Goal: Complete application form: Complete application form

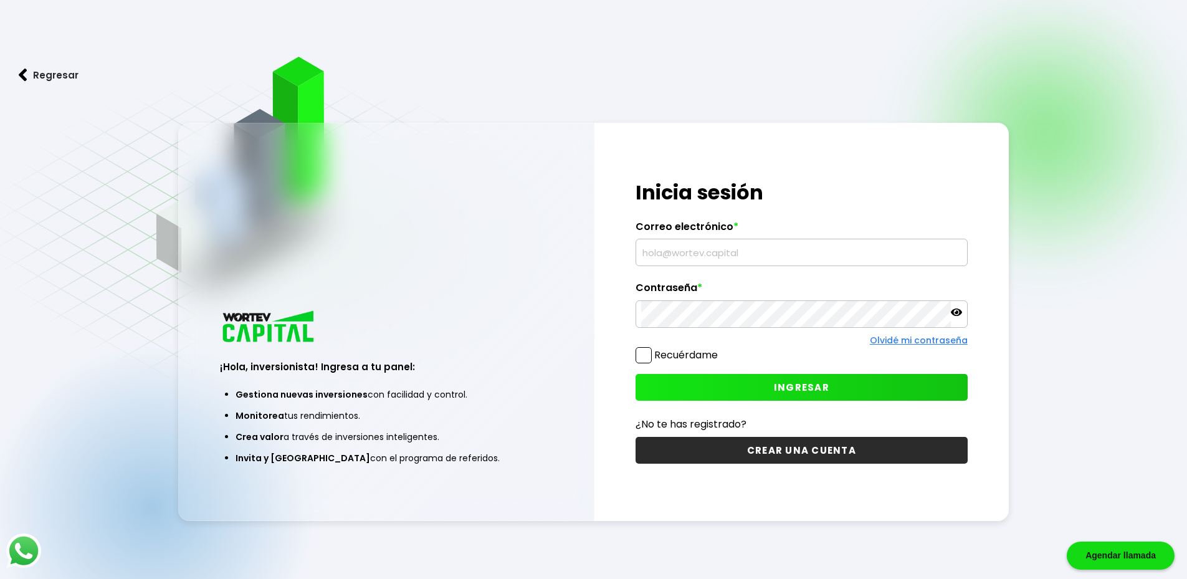
click at [675, 247] on input "text" at bounding box center [801, 252] width 321 height 26
type input "[EMAIL_ADDRESS][DOMAIN_NAME]"
click at [838, 375] on button "INGRESAR" at bounding box center [801, 387] width 332 height 27
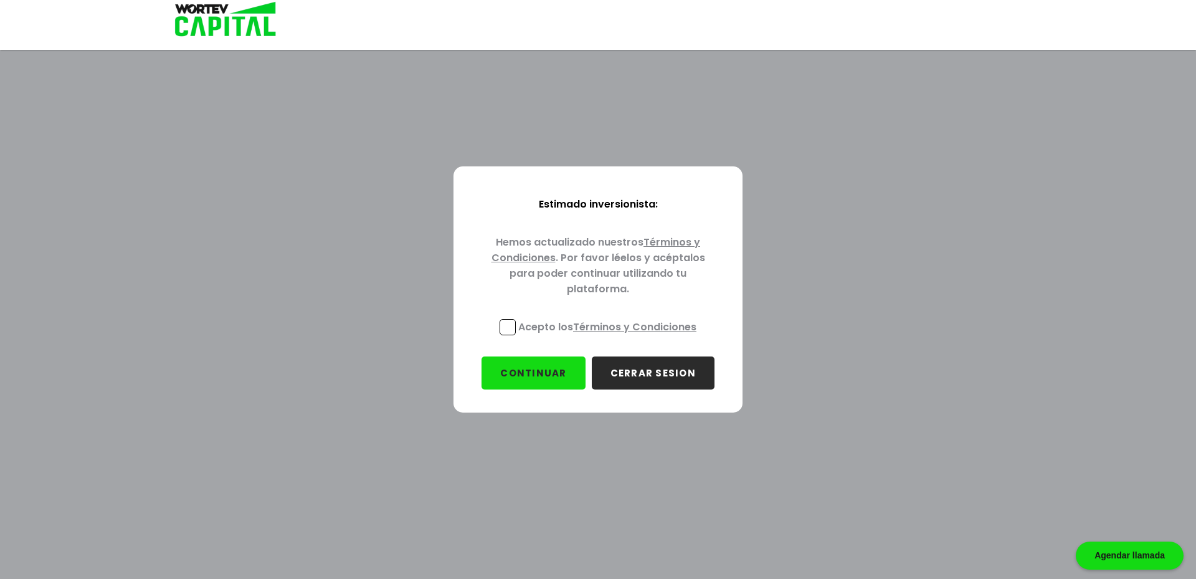
click at [637, 325] on link "Términos y Condiciones" at bounding box center [634, 327] width 123 height 14
click at [511, 328] on span at bounding box center [508, 327] width 16 height 16
click at [610, 336] on input "Acepto los Términos y Condiciones" at bounding box center [610, 336] width 0 height 0
click at [549, 371] on button "CONTINUAR" at bounding box center [533, 372] width 103 height 33
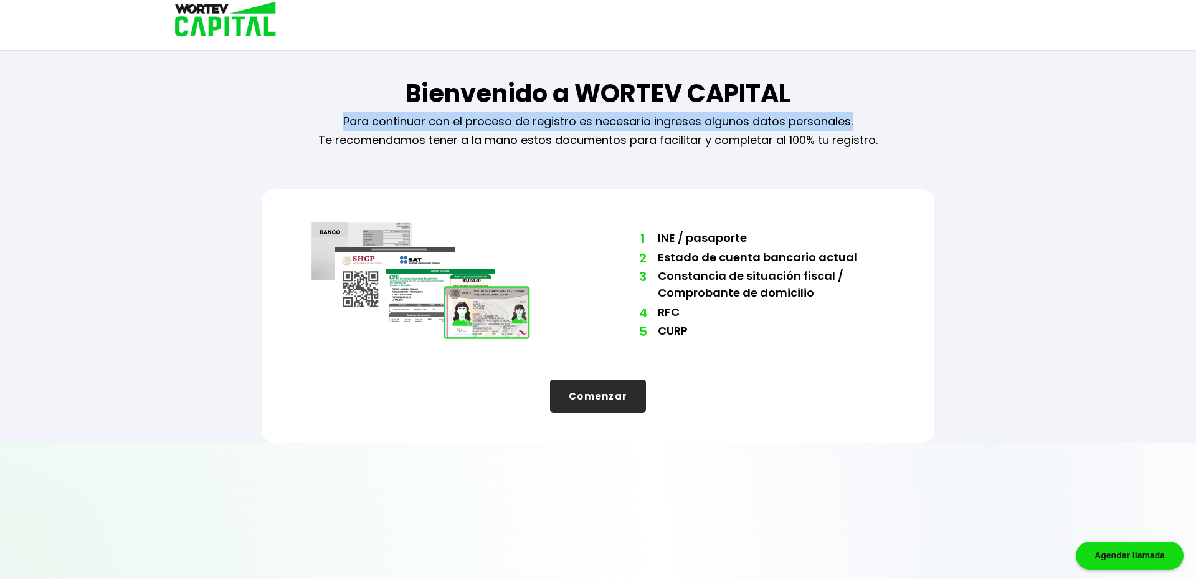
drag, startPoint x: 396, startPoint y: 116, endPoint x: 883, endPoint y: 120, distance: 487.1
click at [883, 120] on div "Bienvenido a WORTEV CAPITAL Para continuar con el proceso de registro es necesa…" at bounding box center [597, 221] width 747 height 442
click at [617, 389] on button "Comenzar" at bounding box center [598, 395] width 96 height 33
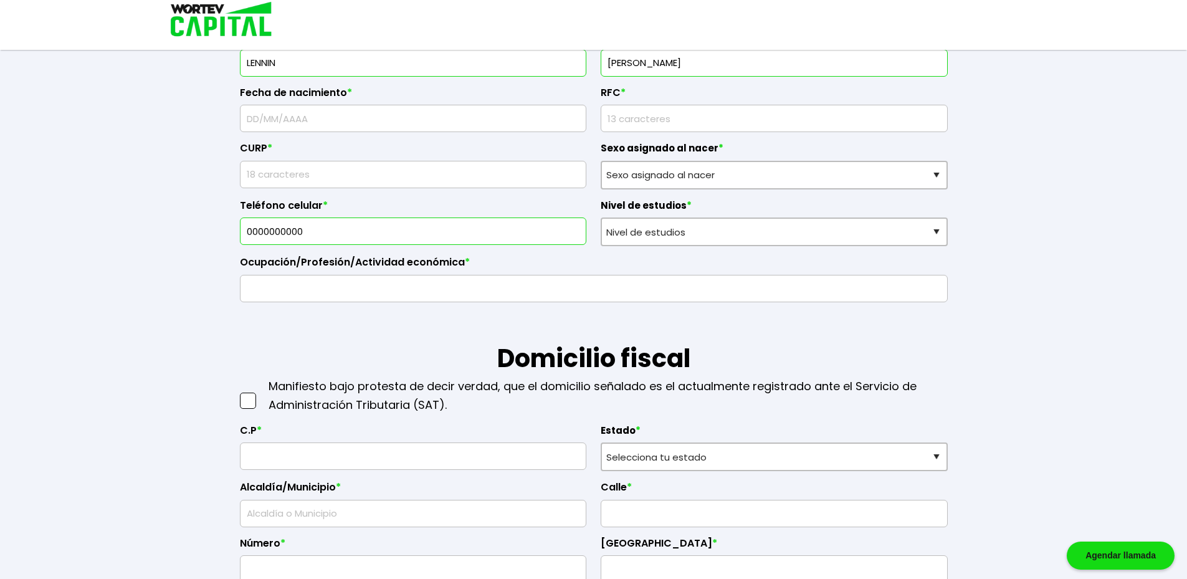
scroll to position [187, 0]
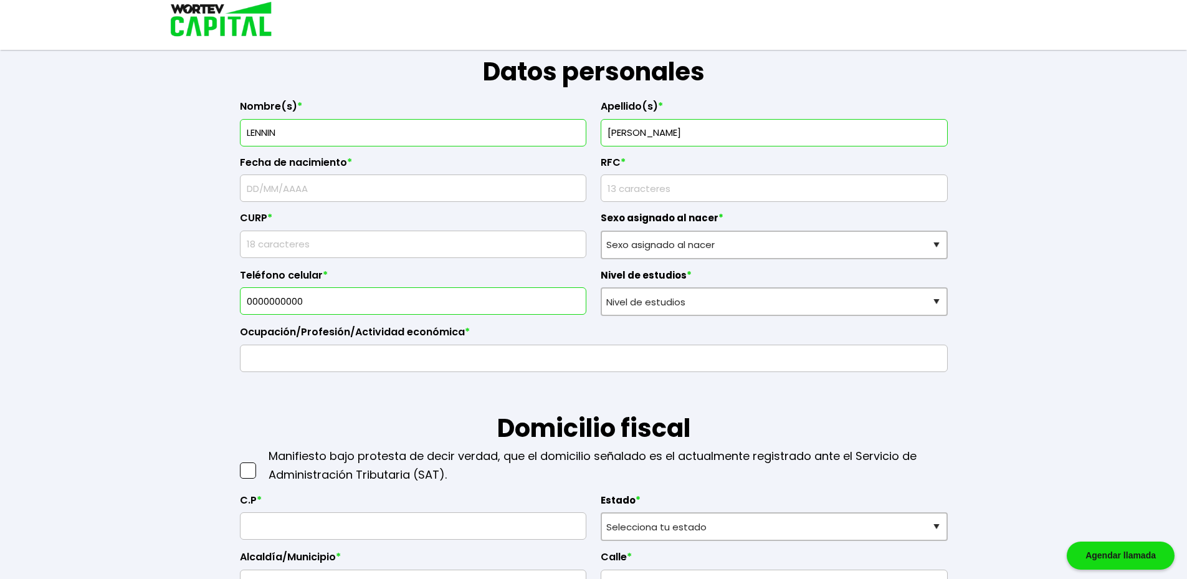
click at [248, 135] on input "LENNIN" at bounding box center [413, 133] width 336 height 26
type input "C"
click at [373, 141] on input "CLIRUSPEN" at bounding box center [413, 133] width 336 height 26
type input "CLIRUSPEN LENNIN"
type input "[PERSON_NAME]"
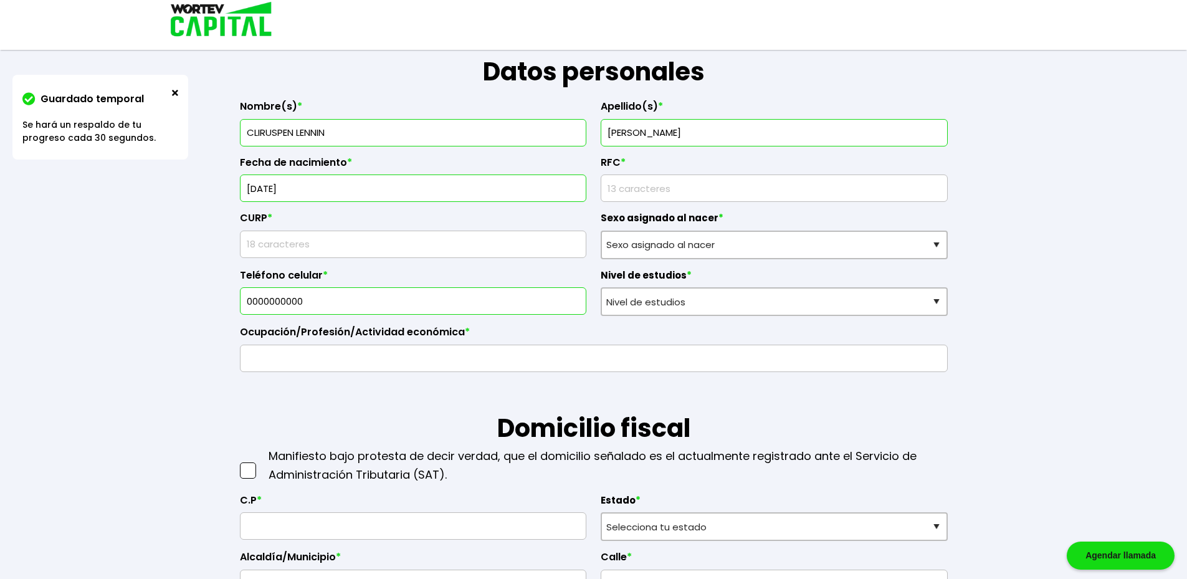
type input "[DATE]"
click at [714, 200] on input "rfc" at bounding box center [774, 188] width 336 height 26
type input "MEJC850925116"
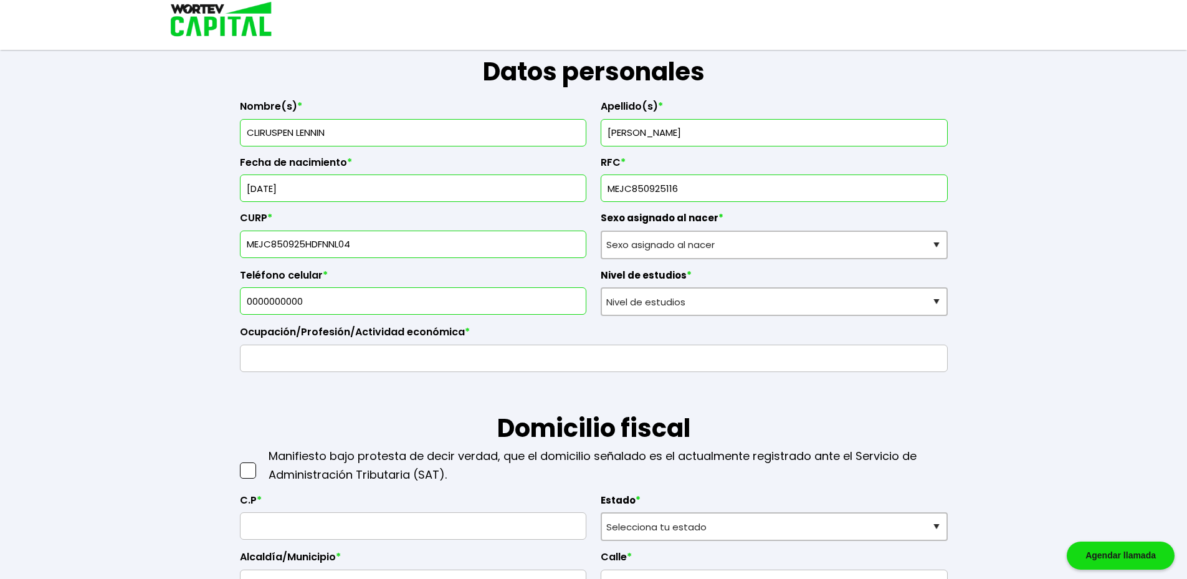
type input "MEJC850925HDFNNL04"
select select "Hombre"
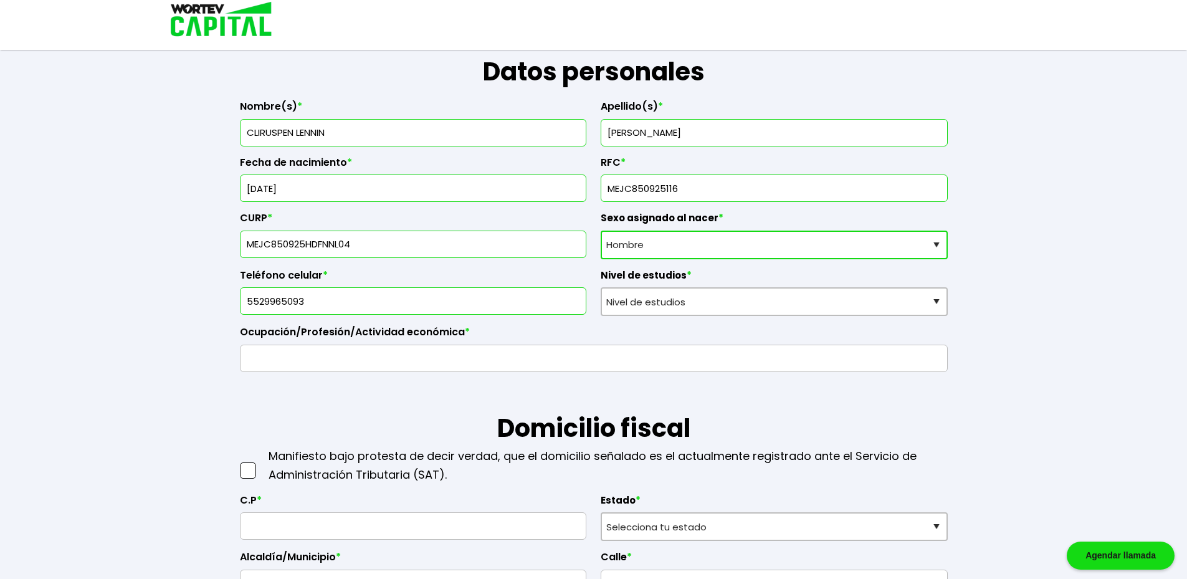
type input "5529965093"
select select "Licenciatura"
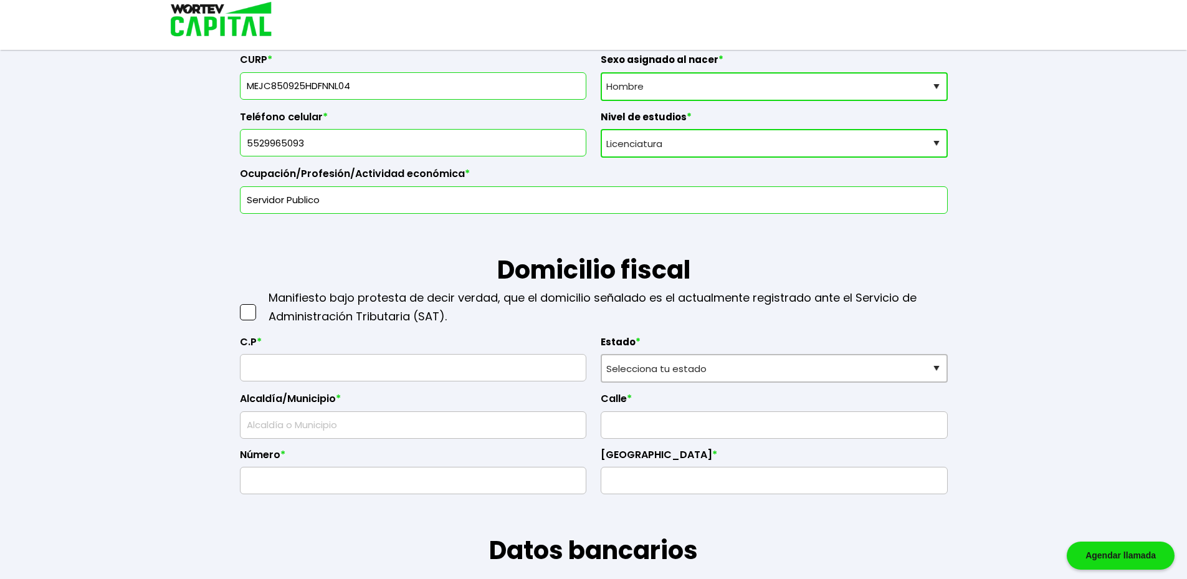
scroll to position [374, 0]
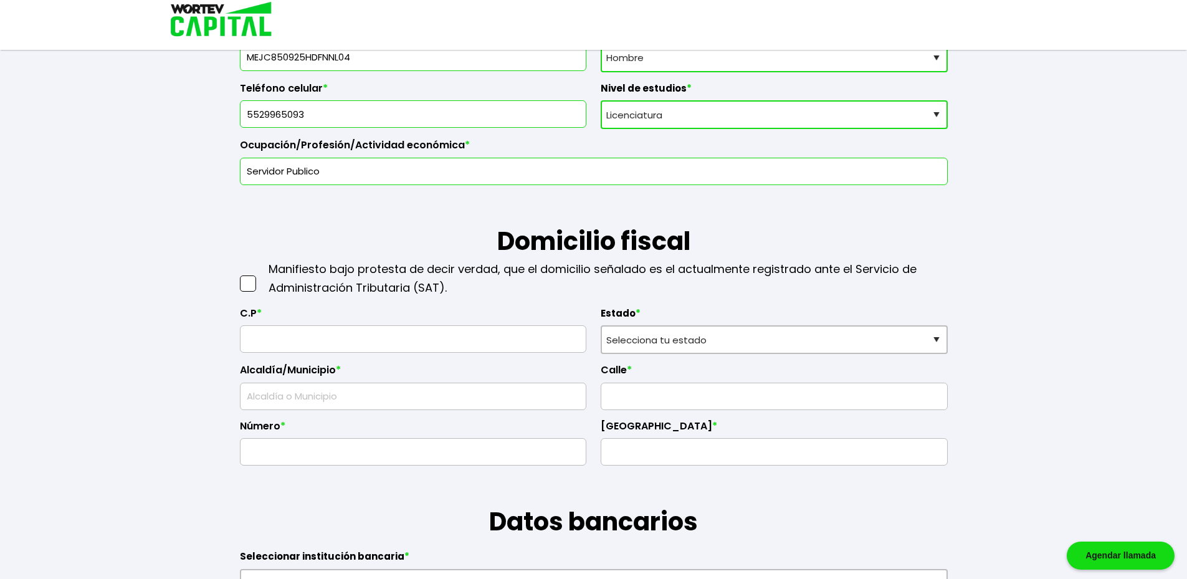
type input "Servidor Publico"
click at [258, 292] on div at bounding box center [249, 278] width 19 height 37
click at [245, 287] on span at bounding box center [248, 283] width 16 height 16
click at [261, 277] on input "checkbox" at bounding box center [261, 277] width 0 height 0
click at [310, 339] on input "text" at bounding box center [413, 339] width 336 height 26
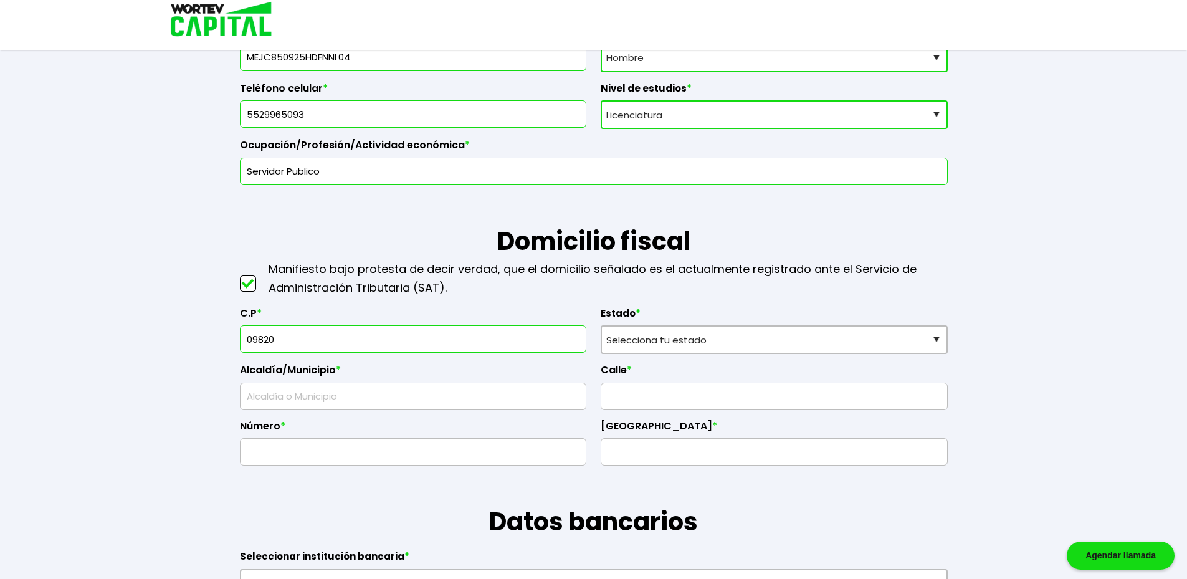
type input "09820"
click at [642, 322] on label "Estado *" at bounding box center [773, 316] width 347 height 19
click at [666, 348] on select "Selecciona tu estado [GEOGRAPHIC_DATA] [GEOGRAPHIC_DATA][US_STATE] [GEOGRAPHIC_…" at bounding box center [773, 339] width 347 height 29
select select "DF"
click at [600, 325] on select "Selecciona tu estado [GEOGRAPHIC_DATA] [GEOGRAPHIC_DATA][US_STATE] [GEOGRAPHIC_…" at bounding box center [773, 339] width 347 height 29
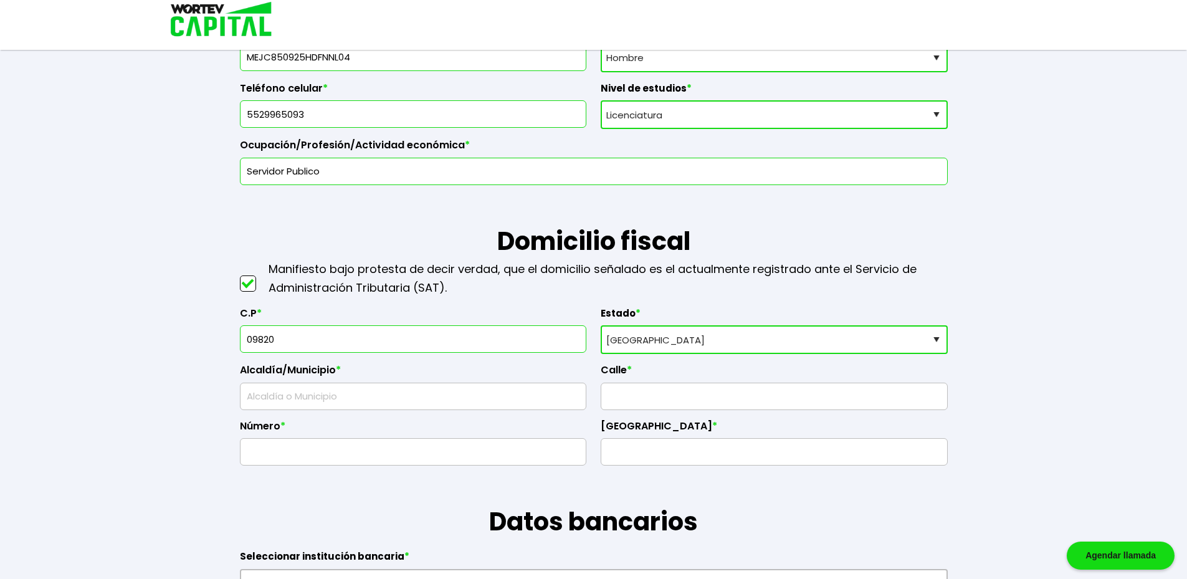
click at [401, 393] on input "text" at bounding box center [413, 396] width 336 height 26
drag, startPoint x: 250, startPoint y: 397, endPoint x: 221, endPoint y: 398, distance: 28.7
type input "Iztapalapa"
click at [759, 399] on input "text" at bounding box center [774, 396] width 336 height 26
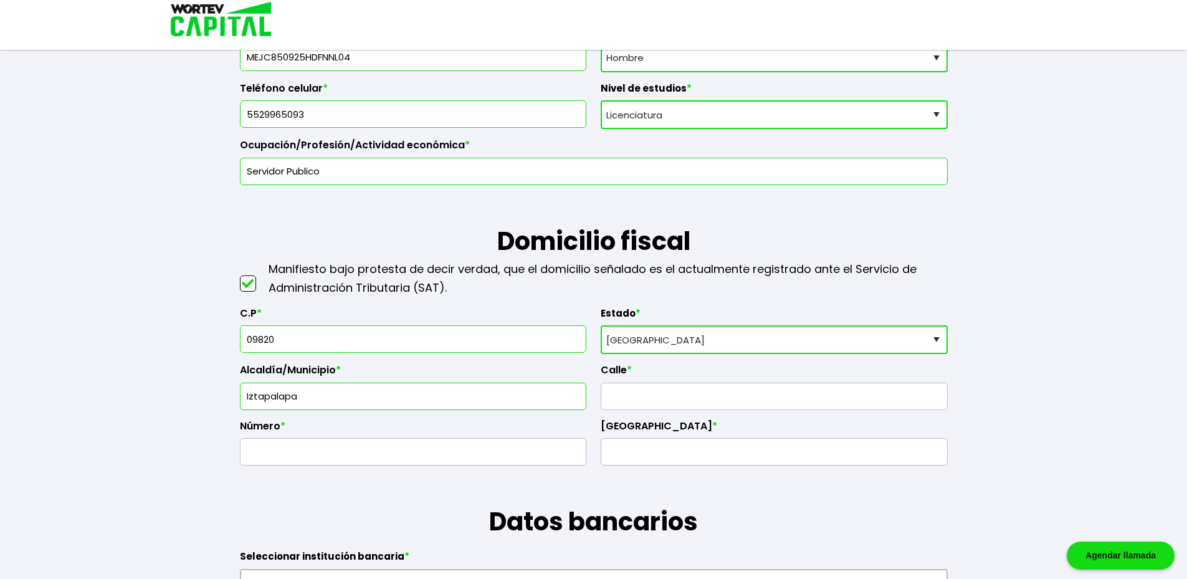
type input "El Santuario"
type input "del [PERSON_NAME]"
type input "37"
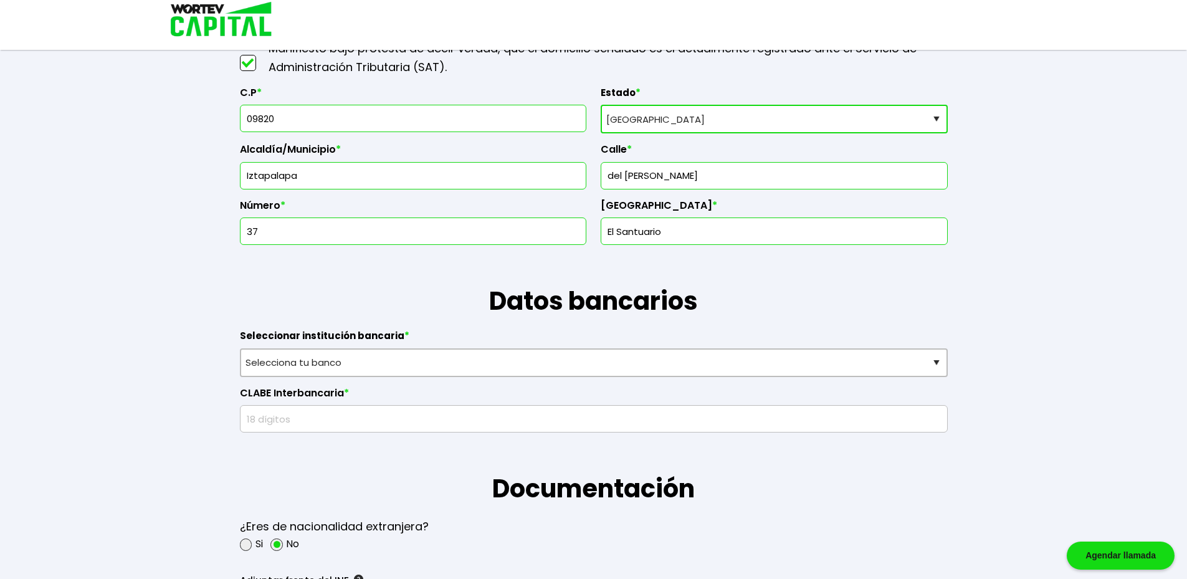
scroll to position [623, 0]
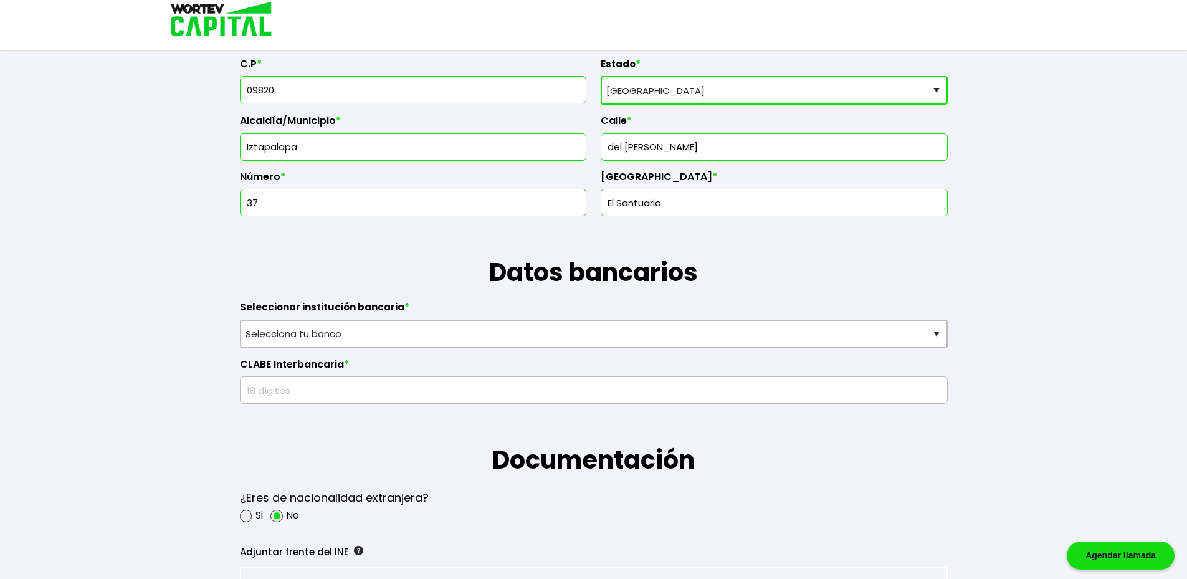
click at [559, 278] on h1 "Datos bancarios" at bounding box center [594, 253] width 708 height 75
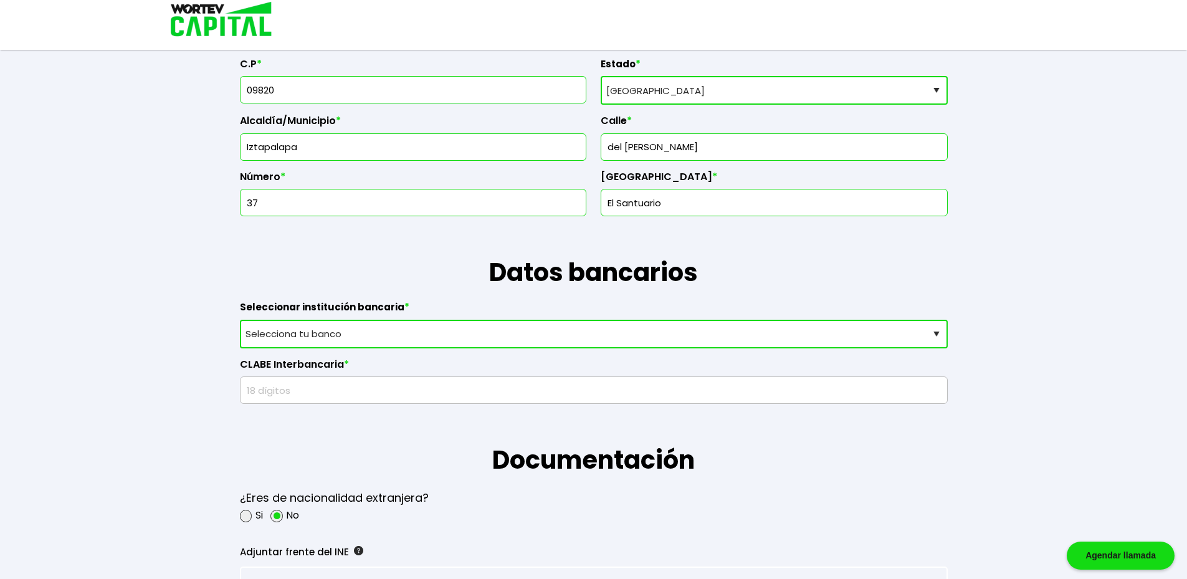
click at [469, 336] on select "Selecciona tu banco ABC Capital Actinver Afirme Albo ASP Banamex Banbajio Banco…" at bounding box center [594, 334] width 708 height 29
select select "Banorte"
click at [240, 320] on select "Selecciona tu banco ABC Capital Actinver Afirme Albo ASP Banamex Banbajio Banco…" at bounding box center [594, 334] width 708 height 29
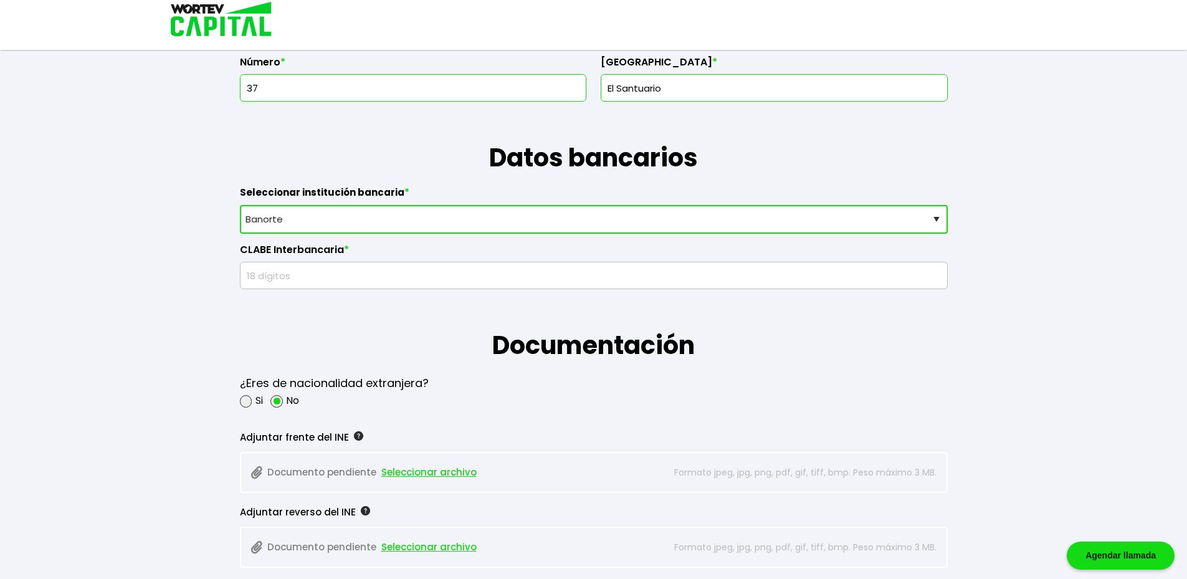
scroll to position [747, 0]
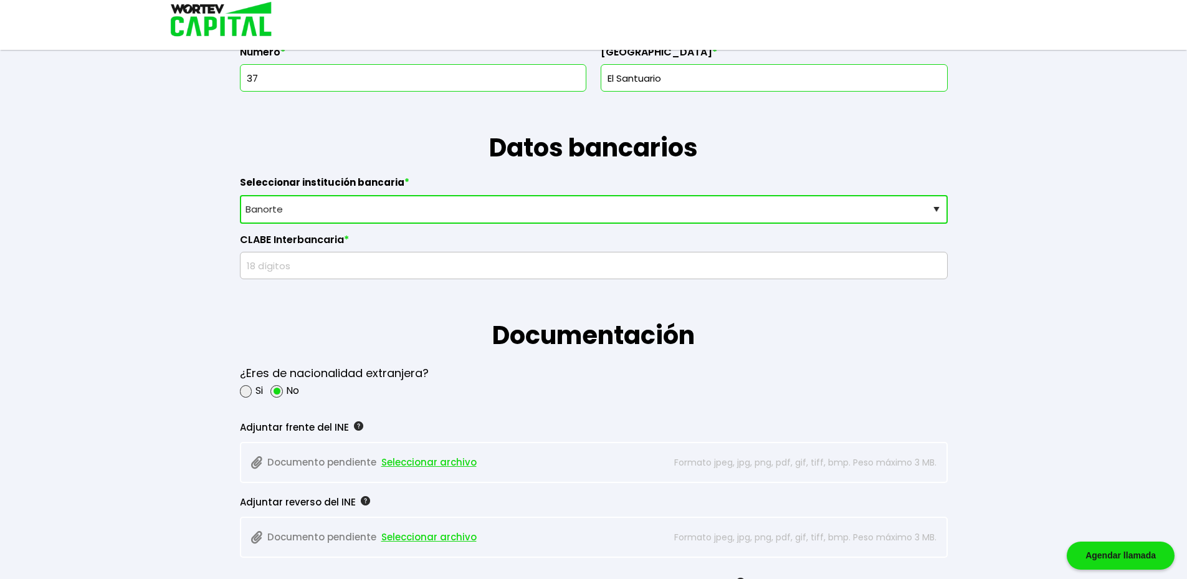
click at [437, 263] on input "text" at bounding box center [593, 265] width 696 height 26
click at [935, 209] on select "Selecciona tu banco ABC Capital Actinver Afirme Albo ASP Banamex Banbajio Banco…" at bounding box center [594, 209] width 708 height 29
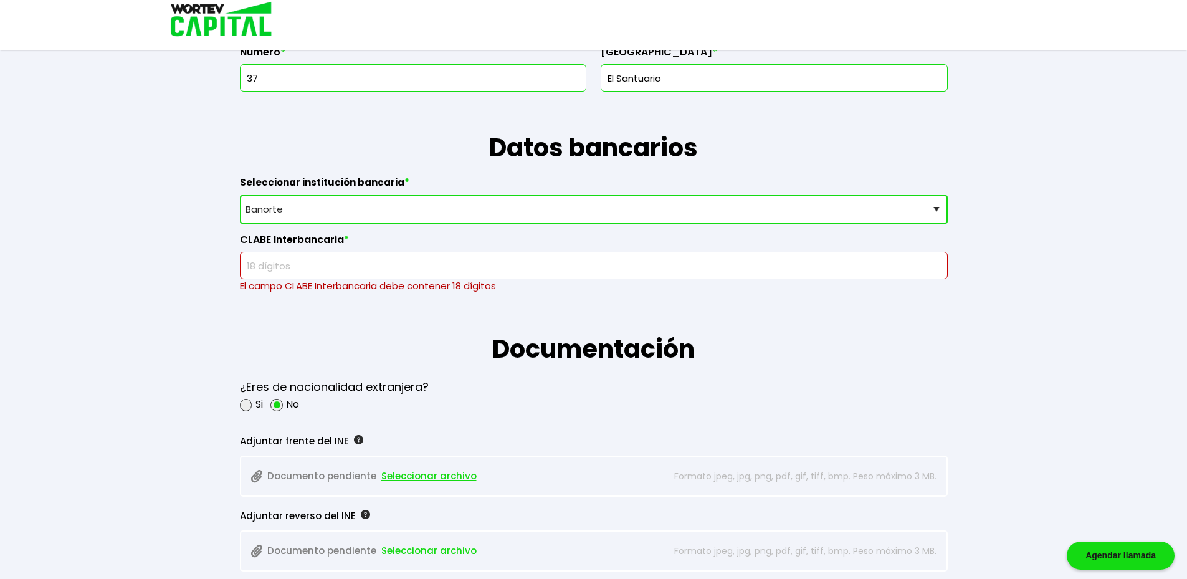
click at [1031, 415] on div "[PERSON_NAME] temporal Se hará un respaldo de tu progreso cada 30 segundos. La …" at bounding box center [593, 312] width 1187 height 2118
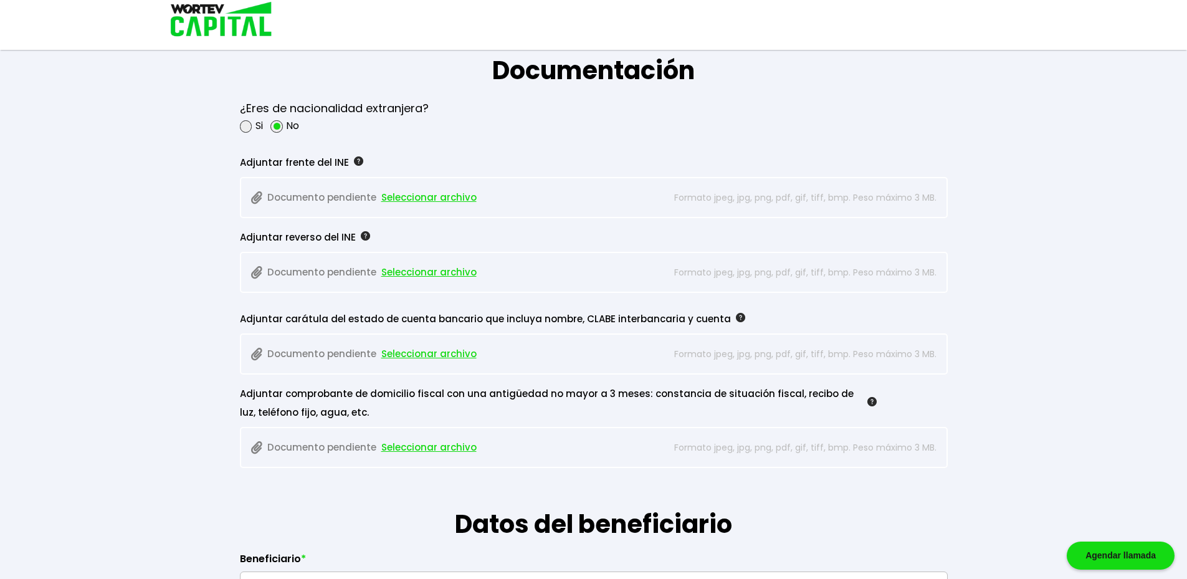
scroll to position [1059, 0]
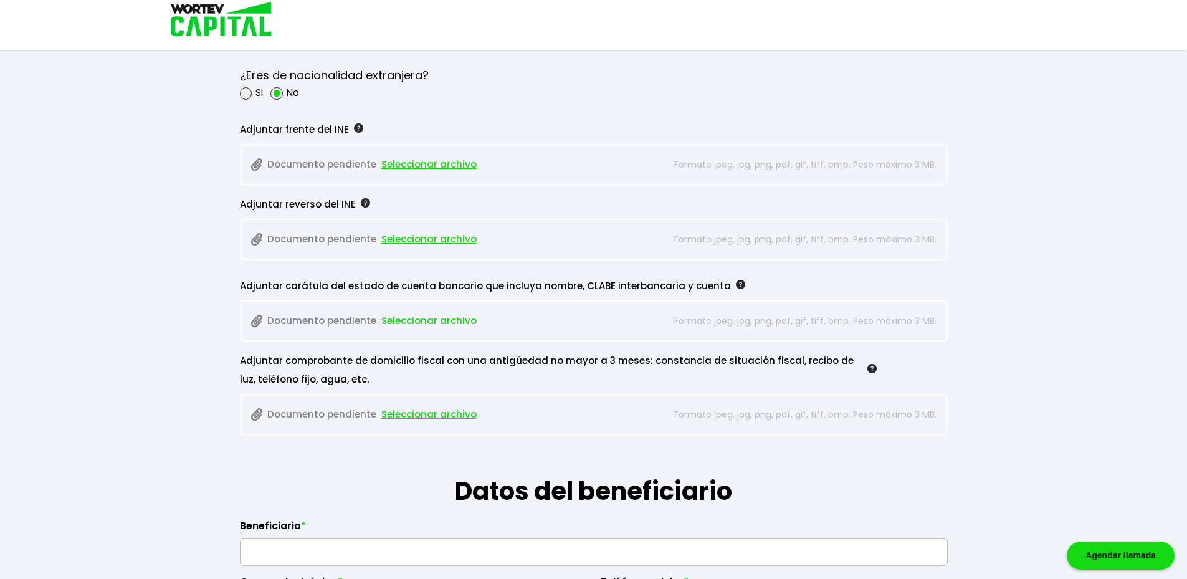
click at [198, 137] on div "[PERSON_NAME] temporal Se hará un respaldo de tu progreso cada 30 segundos. La …" at bounding box center [593, 0] width 1187 height 2118
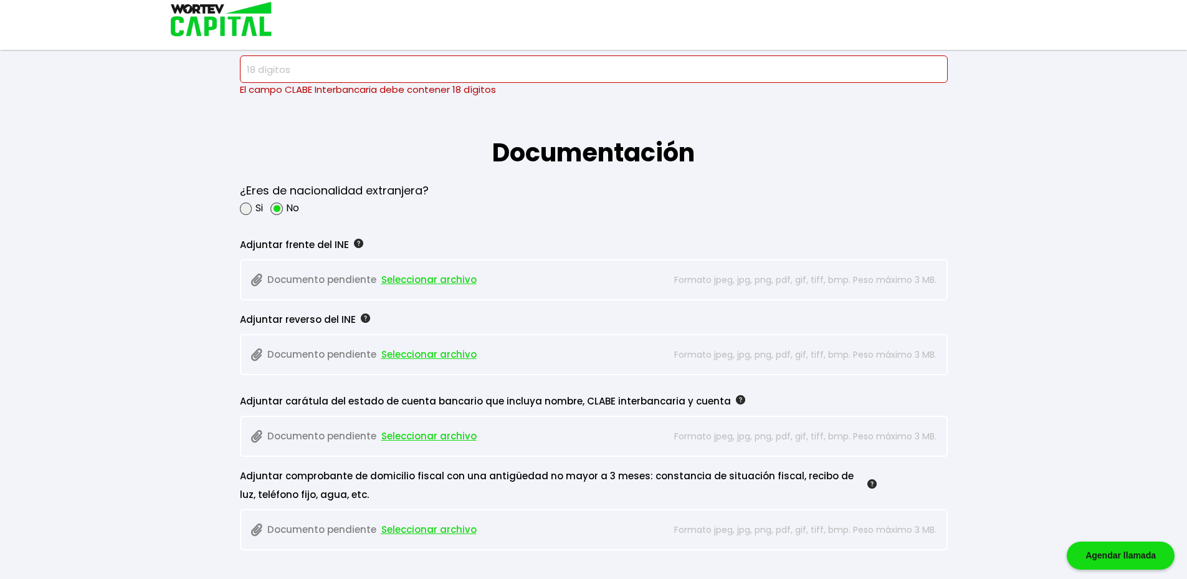
scroll to position [747, 0]
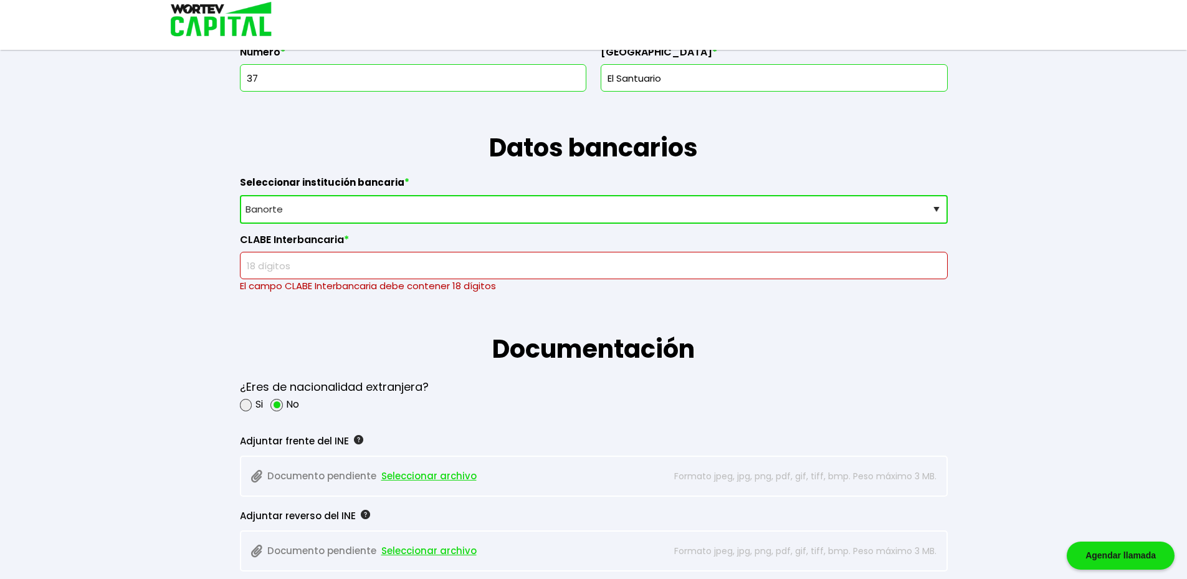
click at [349, 263] on input "text" at bounding box center [593, 265] width 696 height 26
paste input "072180004078563232"
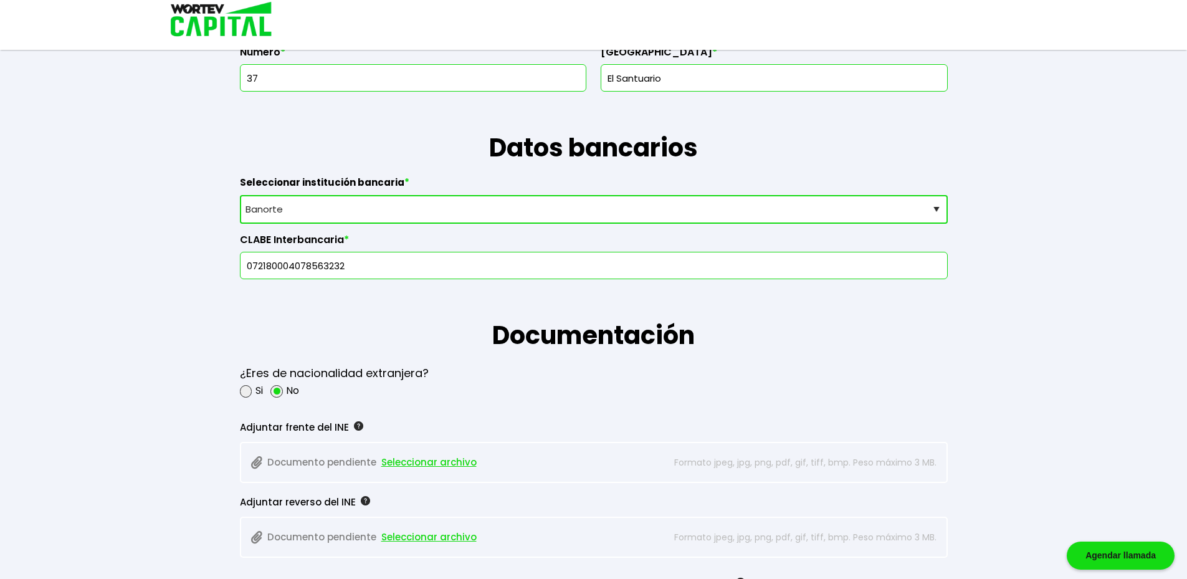
type input "072180004078563232"
click at [428, 337] on h1 "Documentación" at bounding box center [594, 316] width 708 height 75
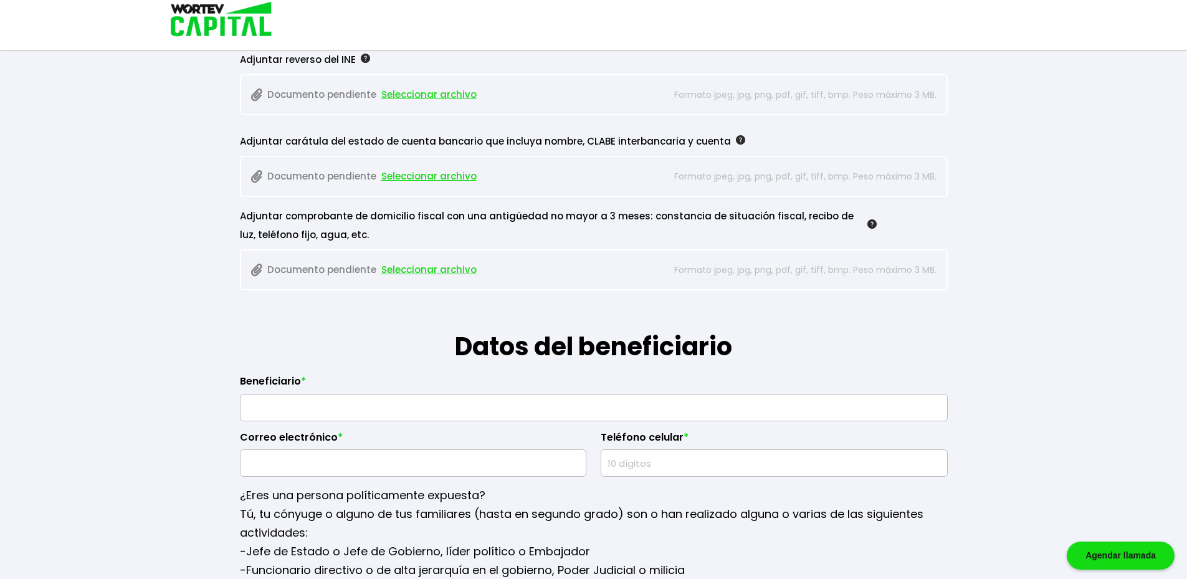
scroll to position [1308, 0]
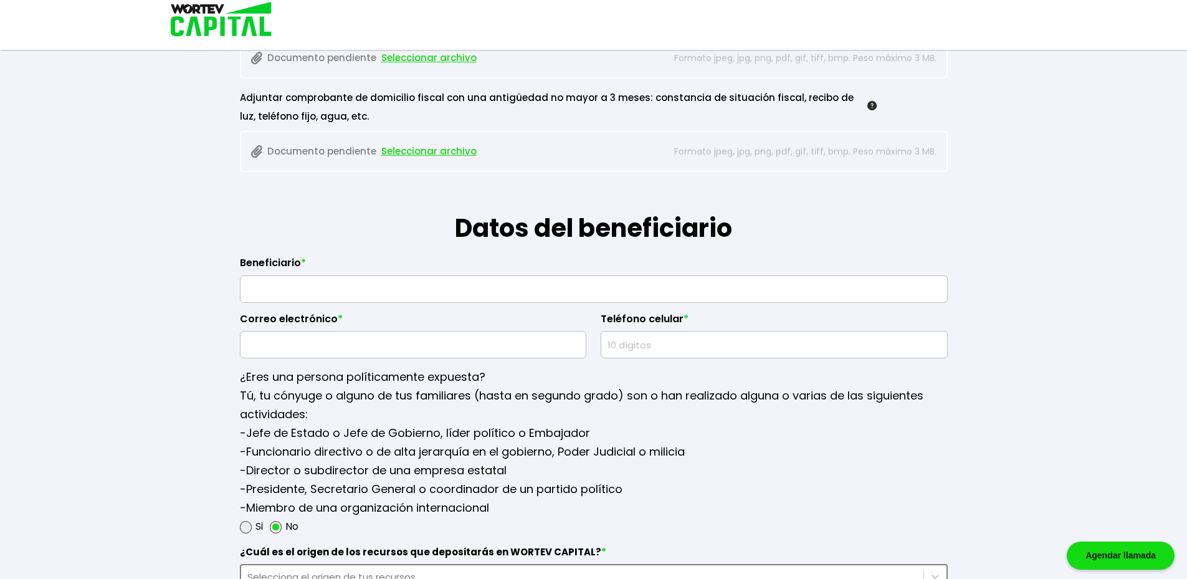
click at [535, 298] on input "text" at bounding box center [593, 289] width 696 height 26
click at [306, 288] on input "[PERSON_NAME]" at bounding box center [593, 289] width 696 height 26
drag, startPoint x: 381, startPoint y: 288, endPoint x: 306, endPoint y: 287, distance: 74.1
click at [306, 287] on input "[PERSON_NAME]" at bounding box center [593, 289] width 696 height 26
click at [396, 296] on input "[PERSON_NAME]" at bounding box center [593, 289] width 696 height 26
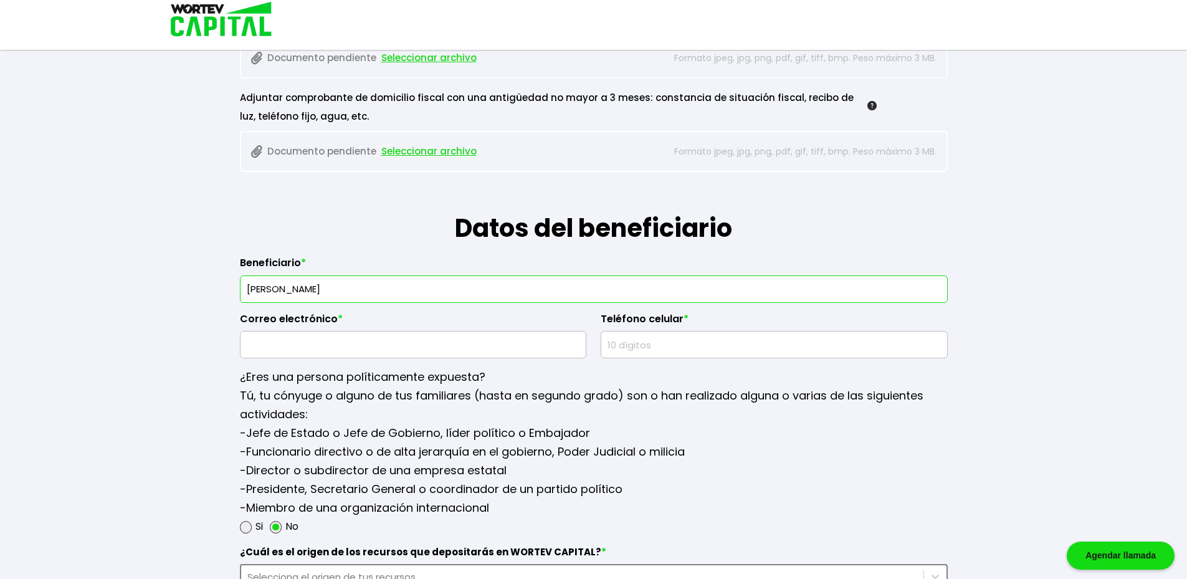
drag, startPoint x: 398, startPoint y: 292, endPoint x: 49, endPoint y: 234, distance: 353.6
paste input "K"
type input "[PERSON_NAME]"
click at [424, 343] on input "text" at bounding box center [413, 344] width 336 height 26
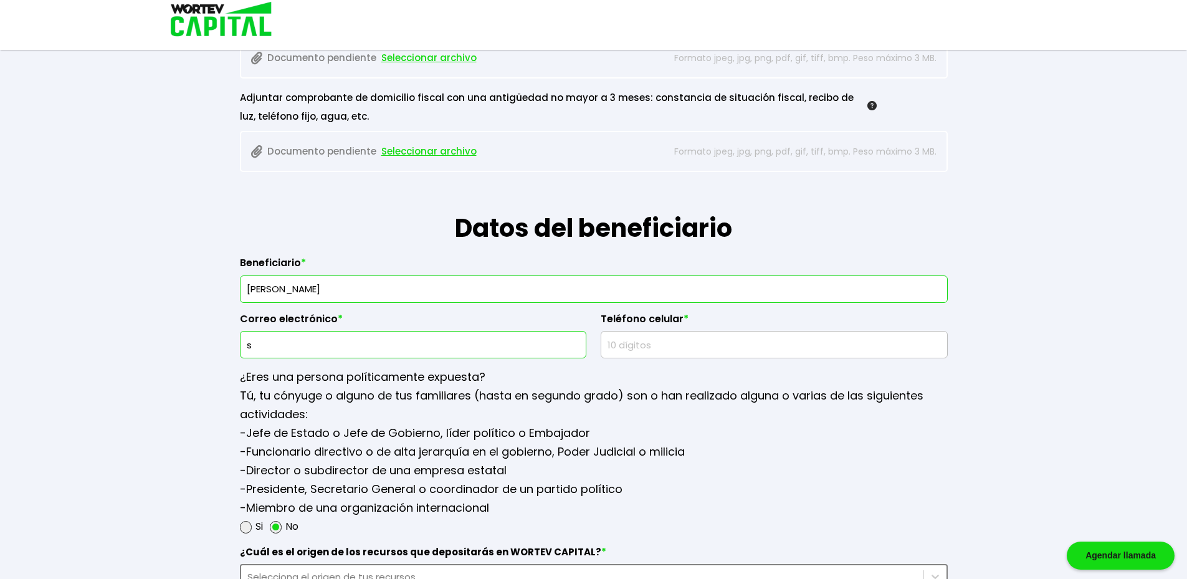
type input "s"
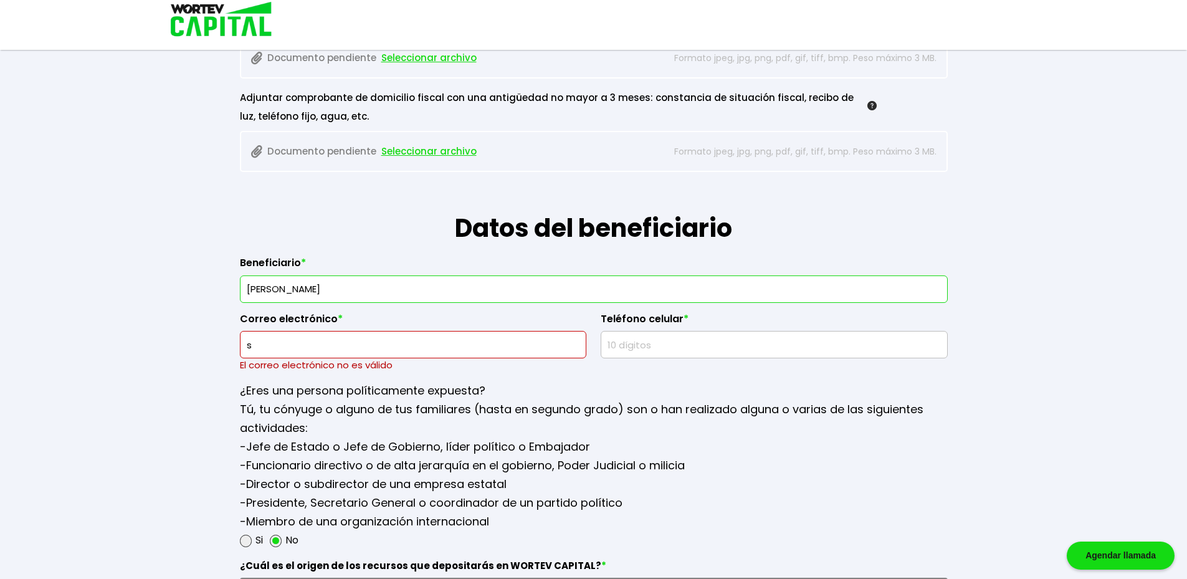
click at [841, 341] on input "text" at bounding box center [774, 344] width 336 height 26
type input "5534412321"
click at [541, 348] on input "s" at bounding box center [413, 344] width 336 height 26
drag, startPoint x: 541, startPoint y: 348, endPoint x: 177, endPoint y: 345, distance: 363.8
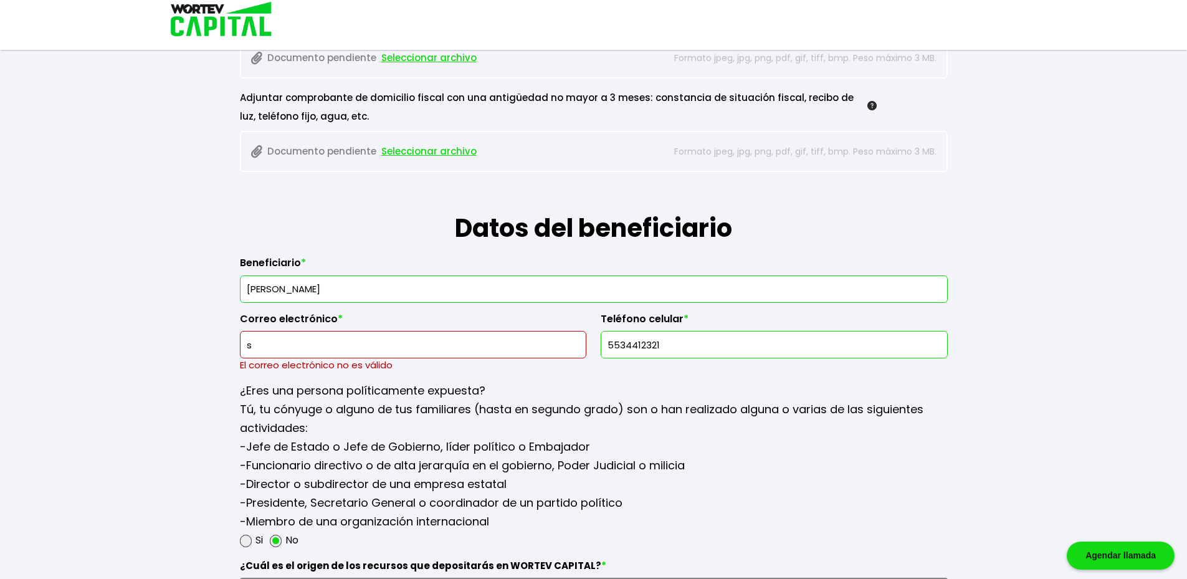
paste input "[EMAIL_ADDRESS][DOMAIN_NAME]"
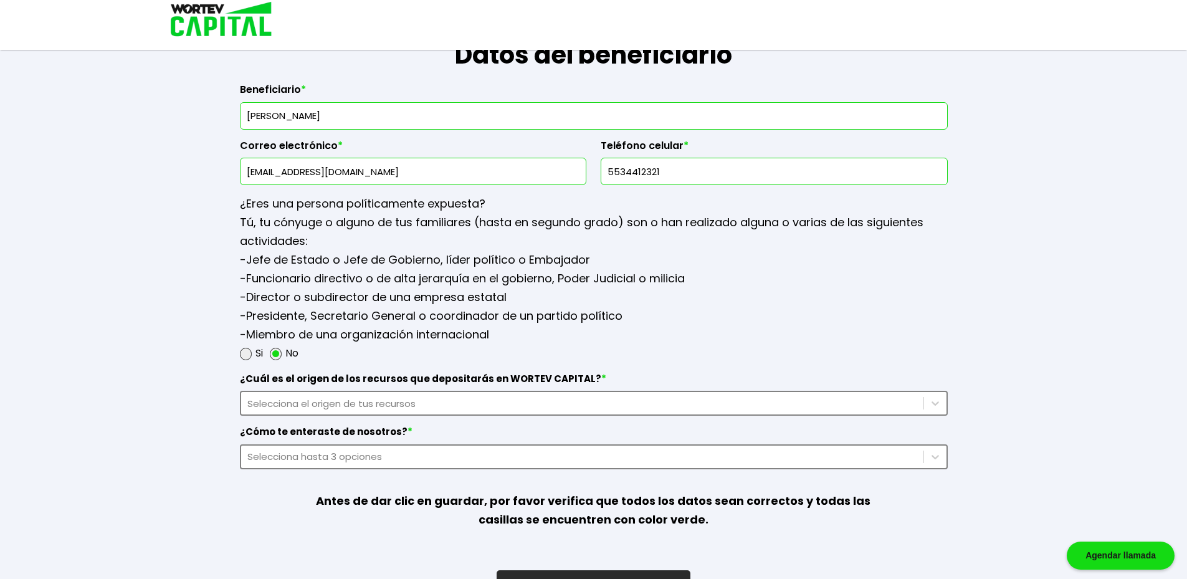
scroll to position [1526, 0]
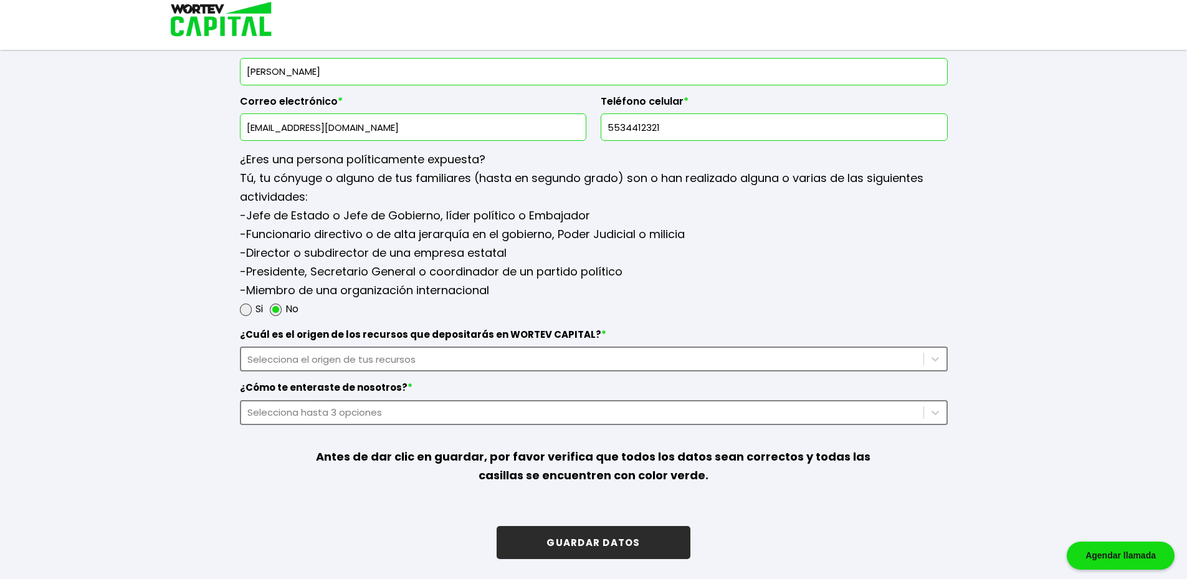
type input "[EMAIL_ADDRESS][DOMAIN_NAME]"
click at [349, 358] on div "Selecciona el origen de tus recursos" at bounding box center [582, 359] width 670 height 14
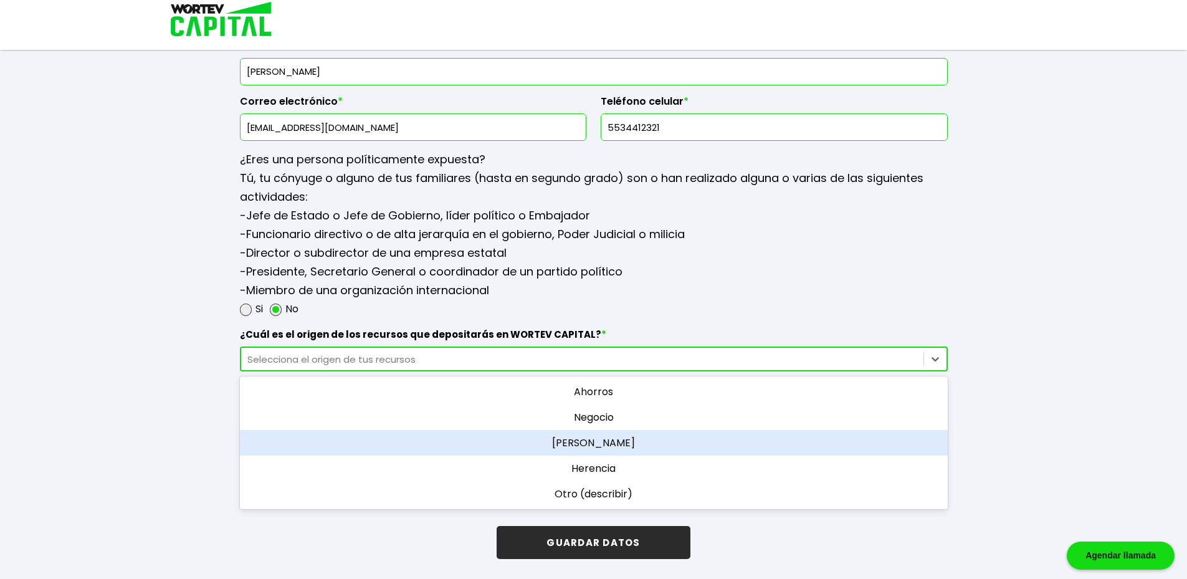
click at [605, 444] on div "[PERSON_NAME]" at bounding box center [594, 443] width 708 height 26
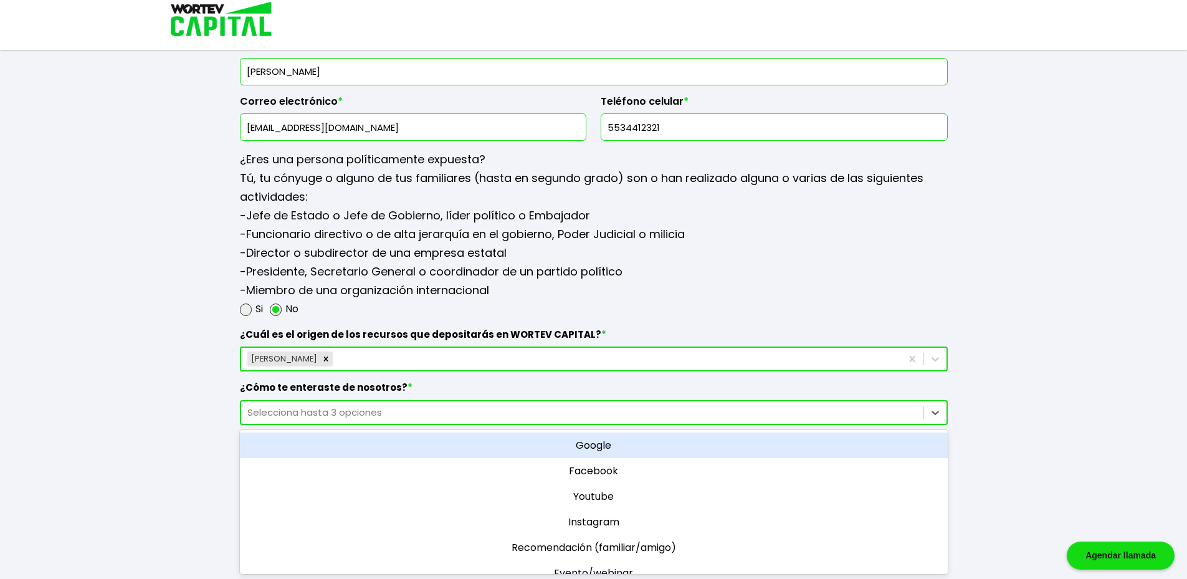
click at [501, 414] on div "Selecciona hasta 3 opciones" at bounding box center [582, 412] width 670 height 14
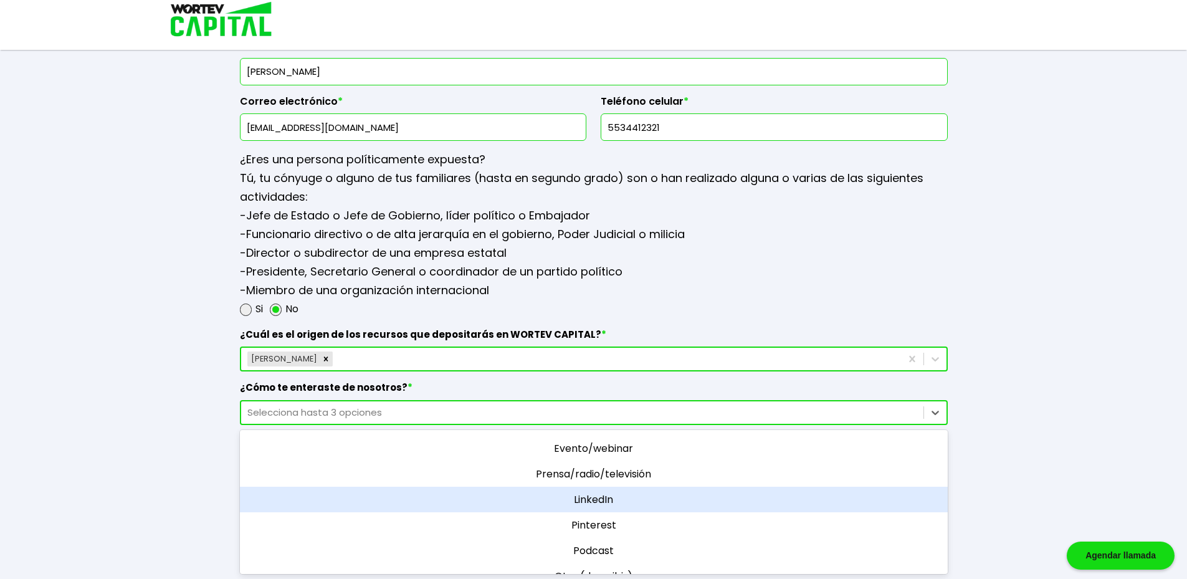
scroll to position [142, 0]
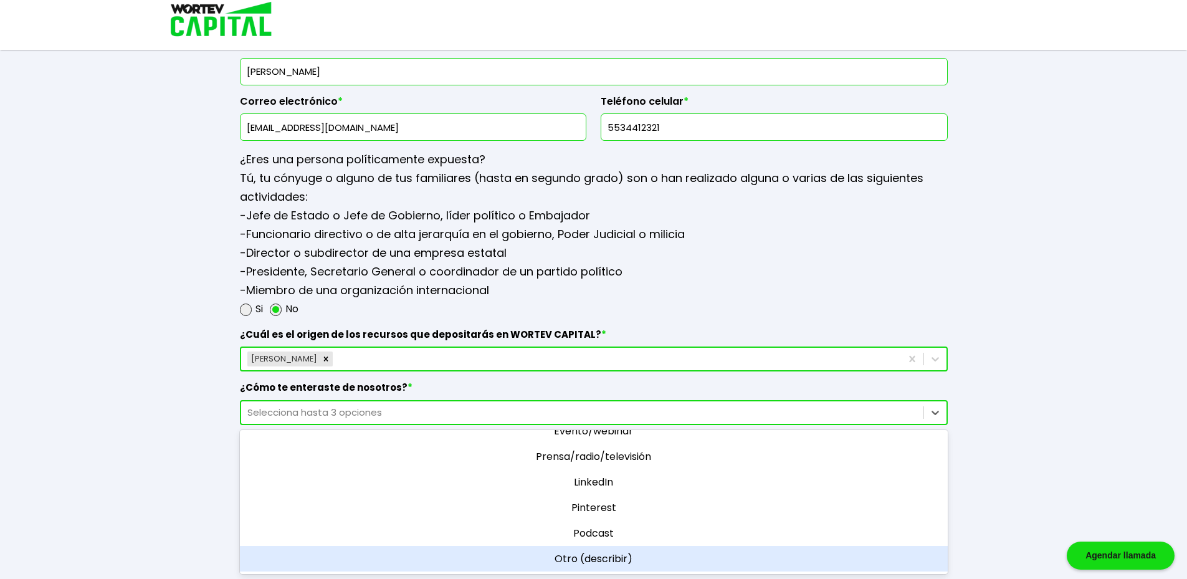
click at [610, 558] on div "Otro (describir)" at bounding box center [594, 559] width 708 height 26
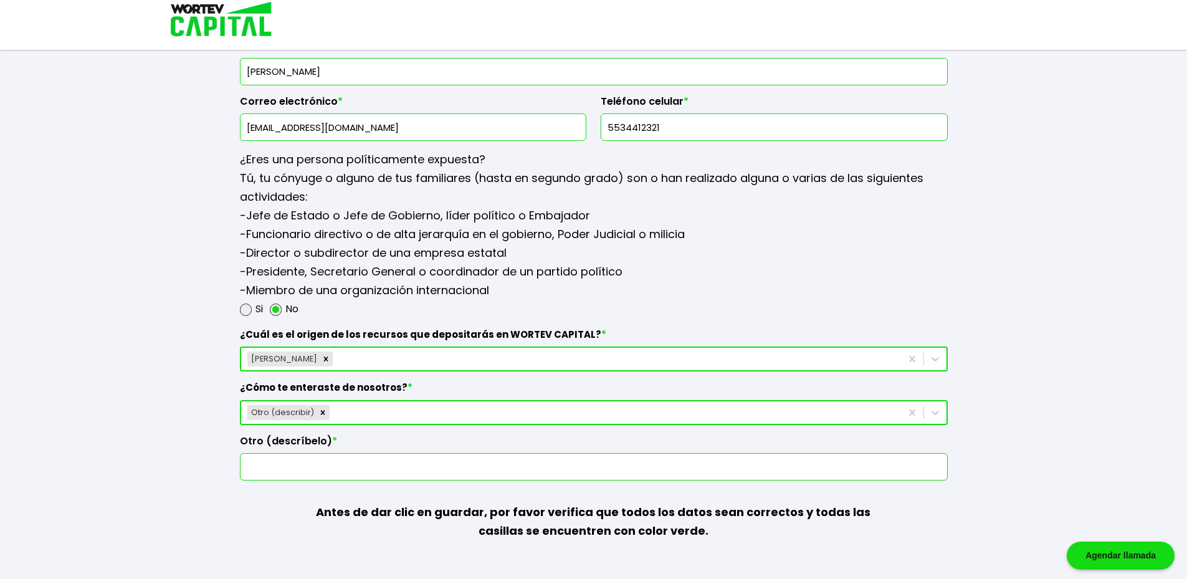
click at [596, 469] on input "text" at bounding box center [593, 466] width 696 height 26
click at [373, 467] on input "youtuber [PERSON_NAME]" at bounding box center [593, 466] width 696 height 26
paste input "[URL][DOMAIN_NAME]"
type input "youtuber [PERSON_NAME] [URL][DOMAIN_NAME]"
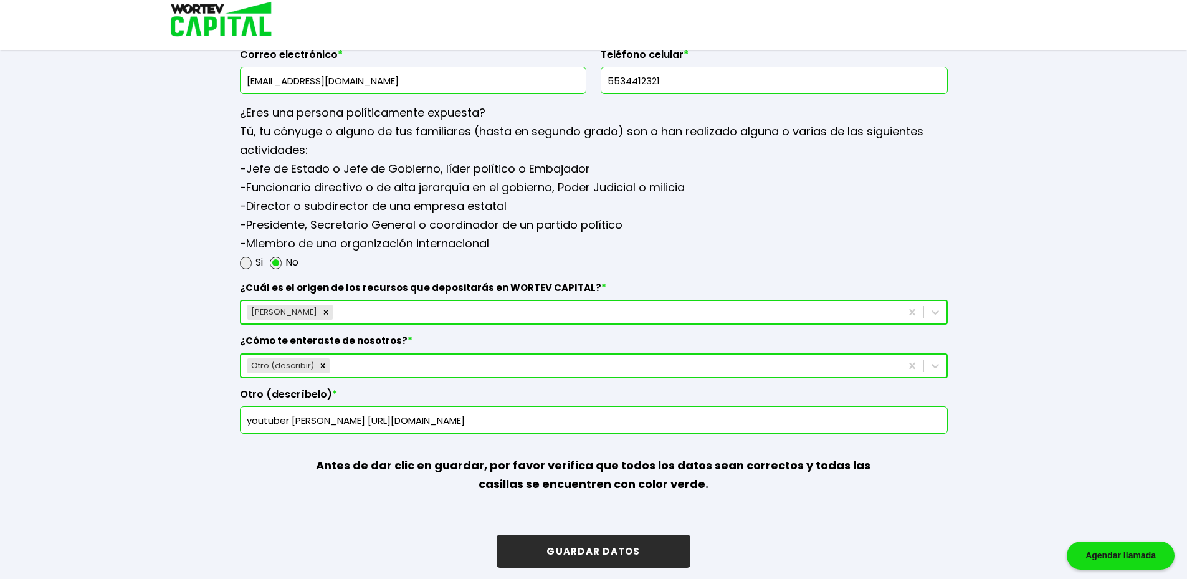
scroll to position [1581, 0]
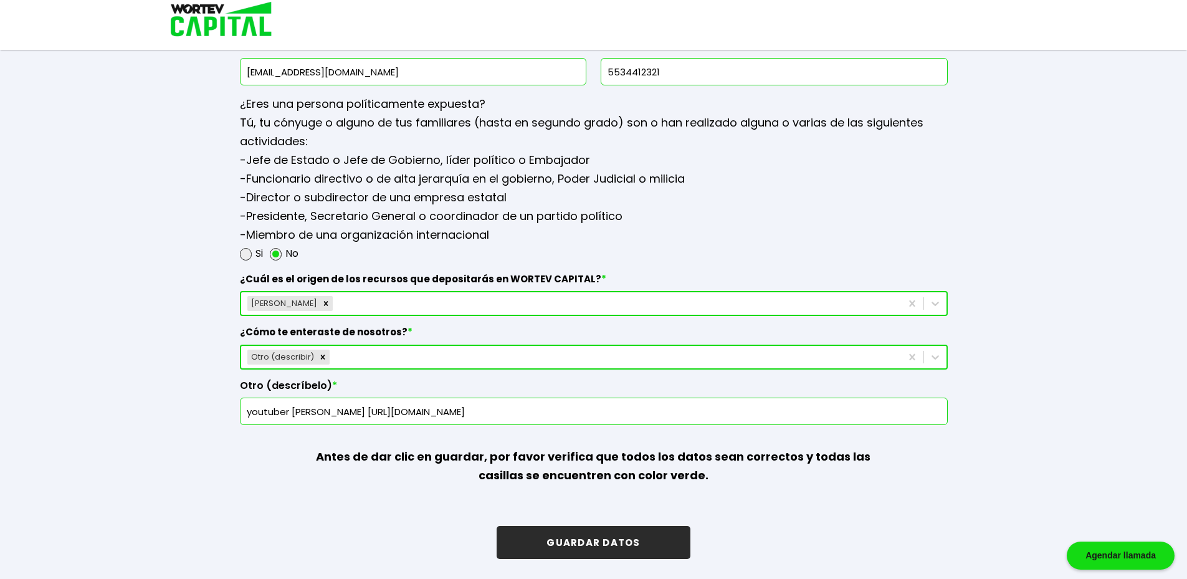
click at [617, 547] on button "GUARDAR DATOS" at bounding box center [592, 542] width 193 height 33
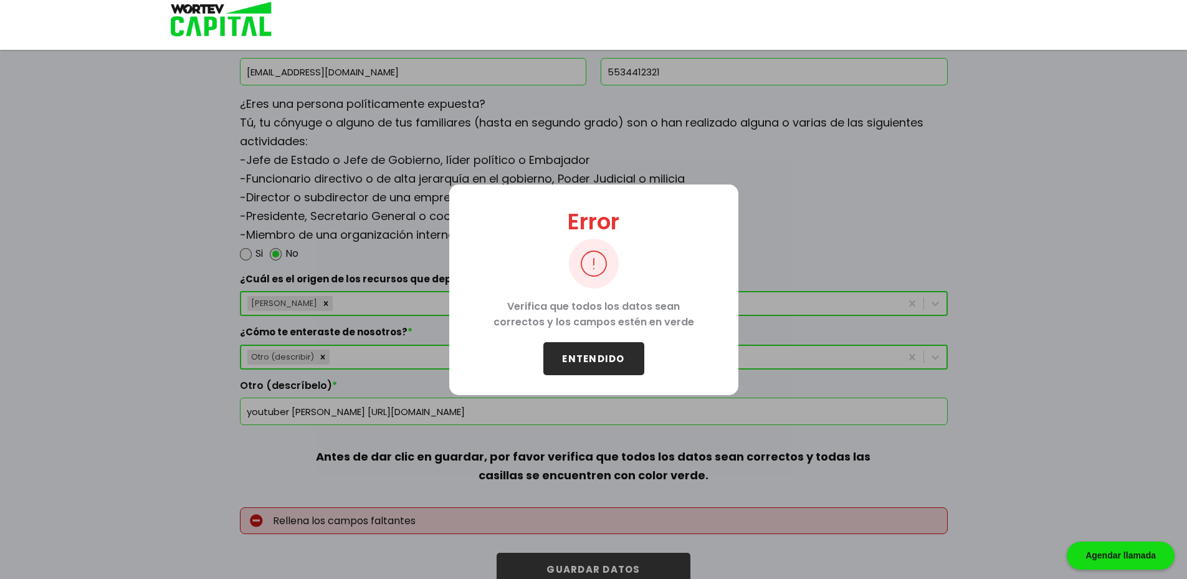
click at [622, 369] on button "ENTENDIDO" at bounding box center [593, 358] width 101 height 33
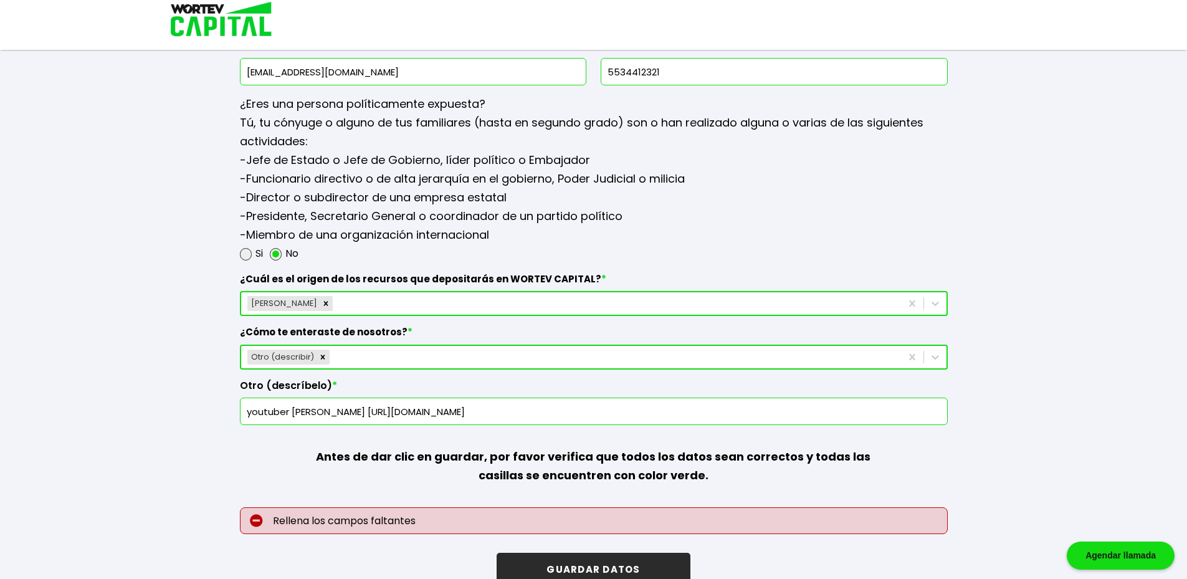
click at [690, 244] on div "Si No" at bounding box center [594, 253] width 708 height 19
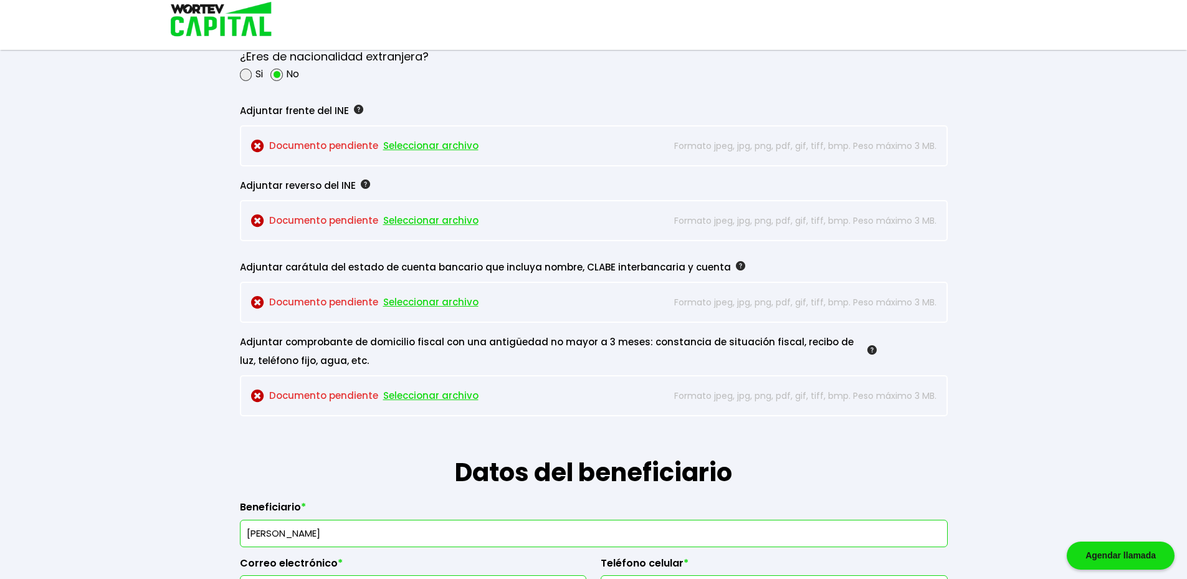
scroll to position [1020, 0]
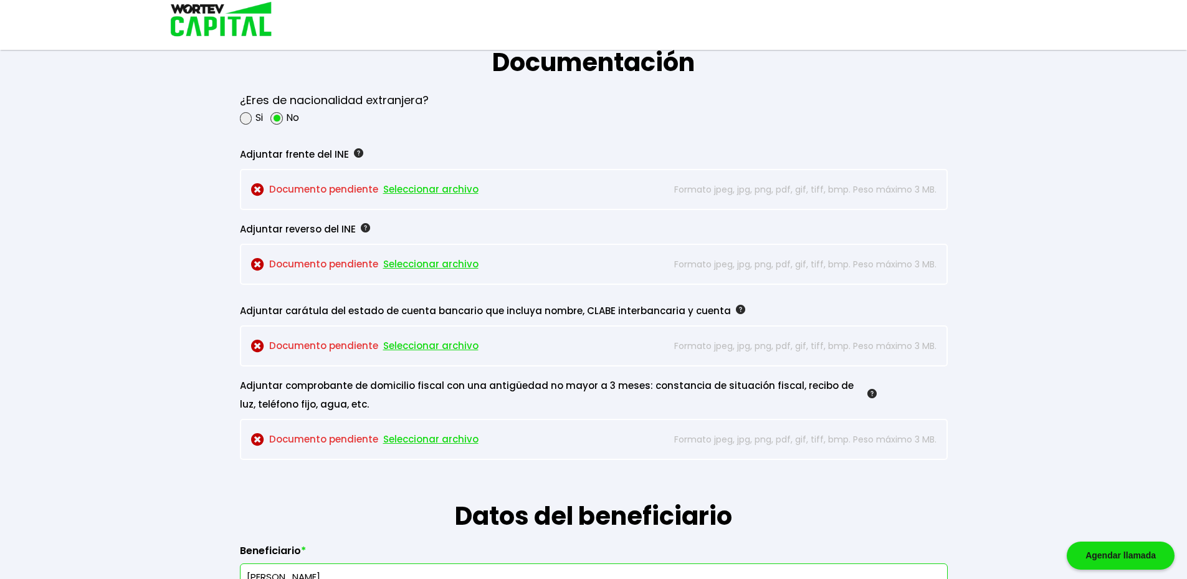
click at [423, 195] on span "Seleccionar archivo" at bounding box center [430, 189] width 95 height 19
click at [411, 263] on span "Seleccionar archivo" at bounding box center [430, 264] width 95 height 19
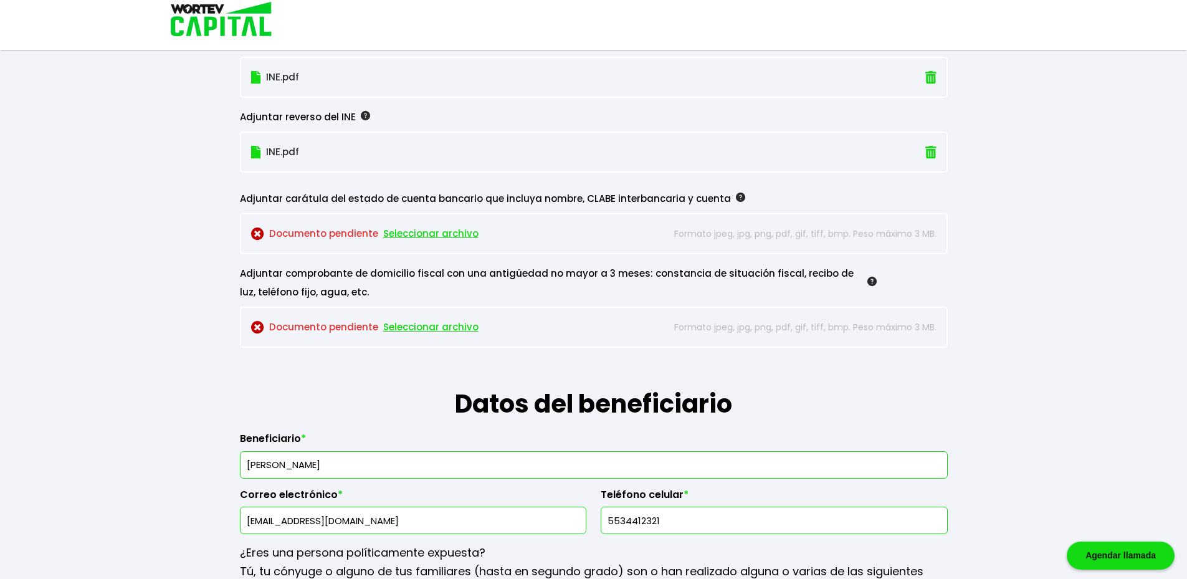
scroll to position [1145, 0]
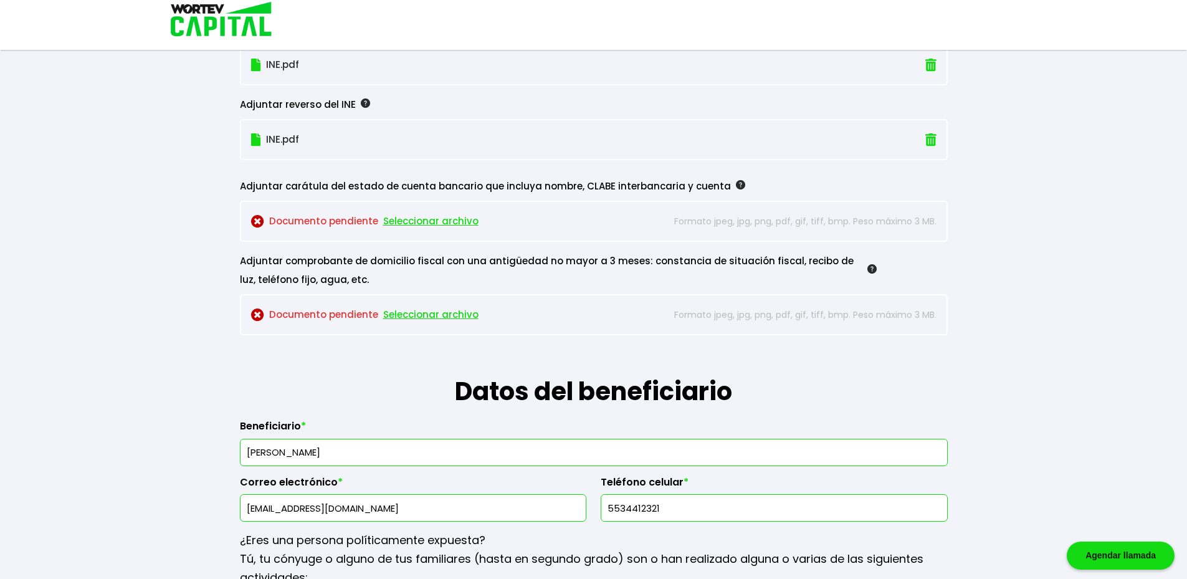
click at [424, 217] on span "Seleccionar archivo" at bounding box center [430, 221] width 95 height 19
click at [434, 224] on span "Seleccionar archivo" at bounding box center [430, 221] width 95 height 19
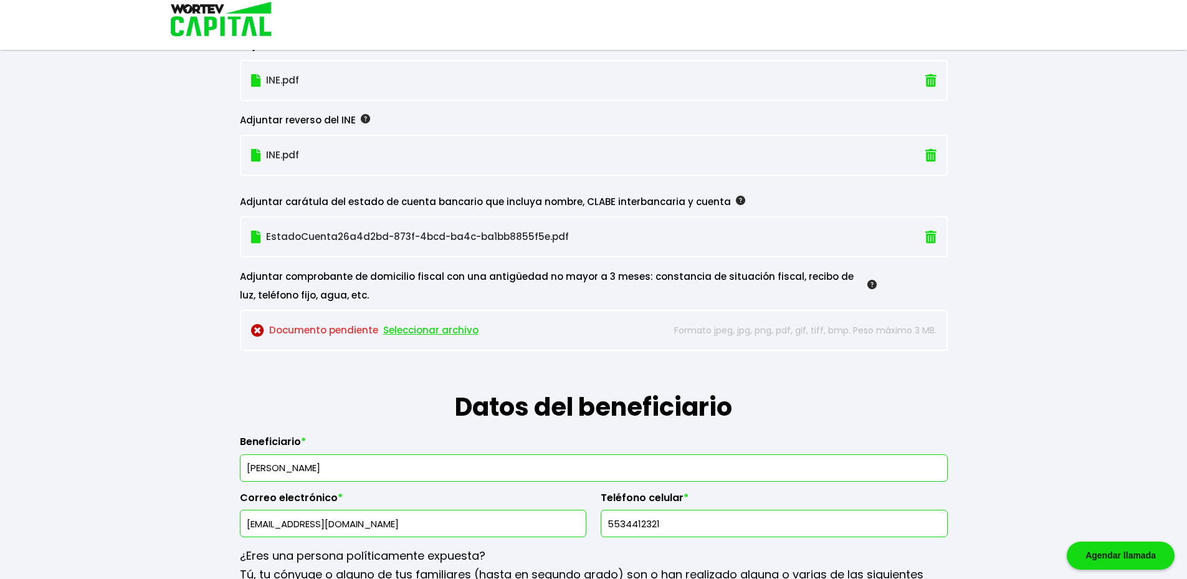
scroll to position [1269, 0]
